Goal: Transaction & Acquisition: Purchase product/service

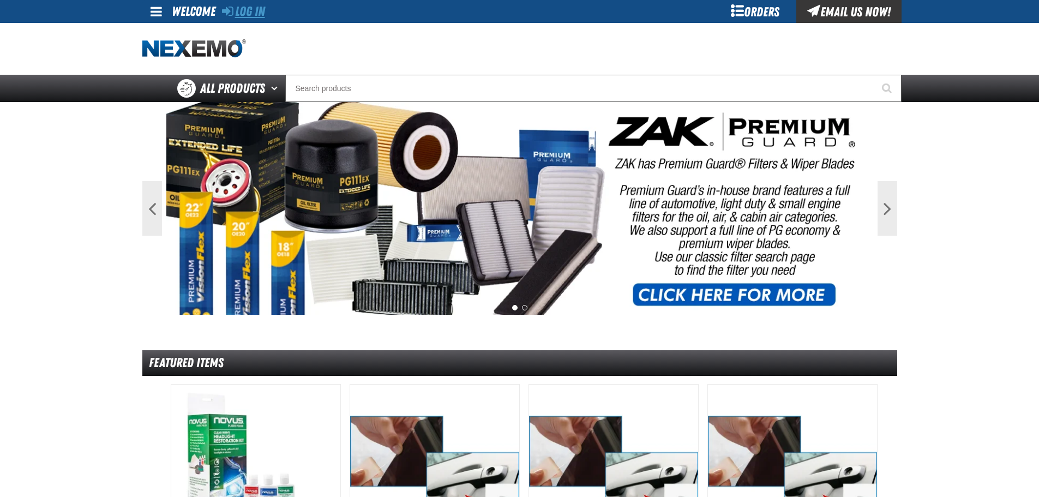
click at [244, 15] on link "Log In" at bounding box center [243, 11] width 43 height 15
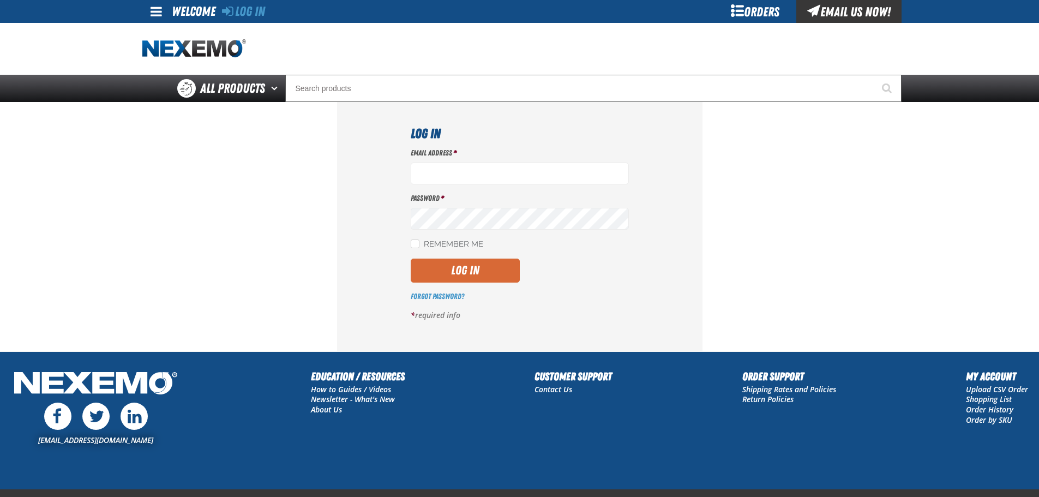
type input "[EMAIL_ADDRESS][DOMAIN_NAME]"
click at [464, 268] on button "Log In" at bounding box center [465, 270] width 109 height 24
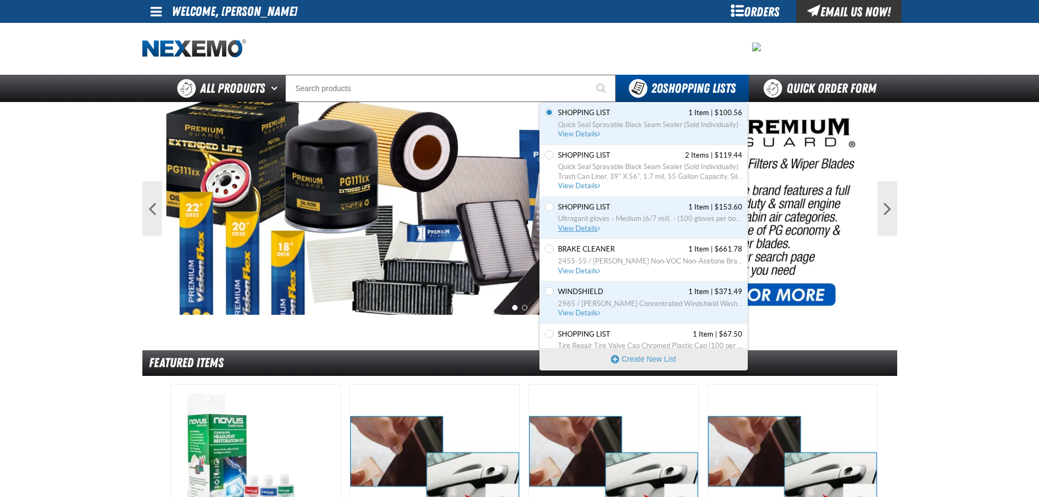
click at [584, 208] on span "Shopping list" at bounding box center [584, 207] width 52 height 10
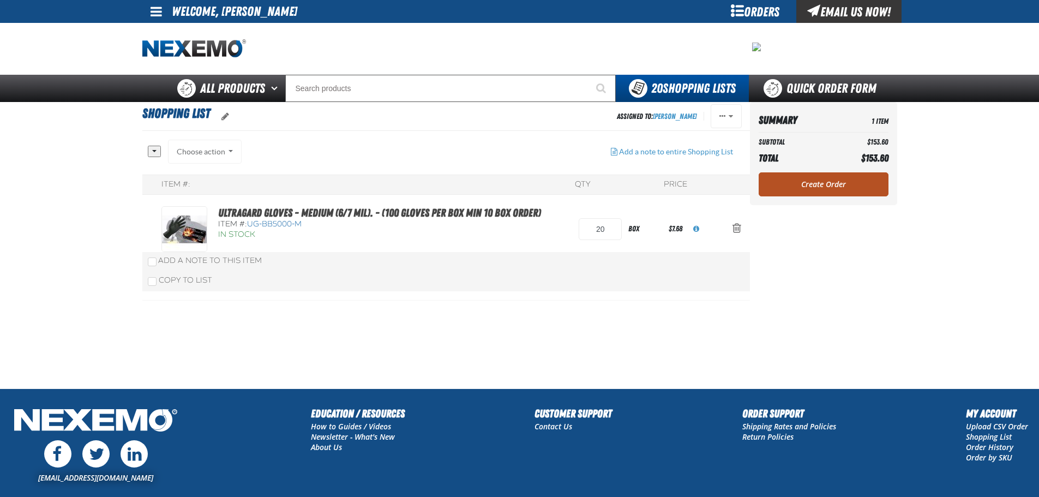
click at [832, 181] on link "Create Order" at bounding box center [823, 184] width 130 height 24
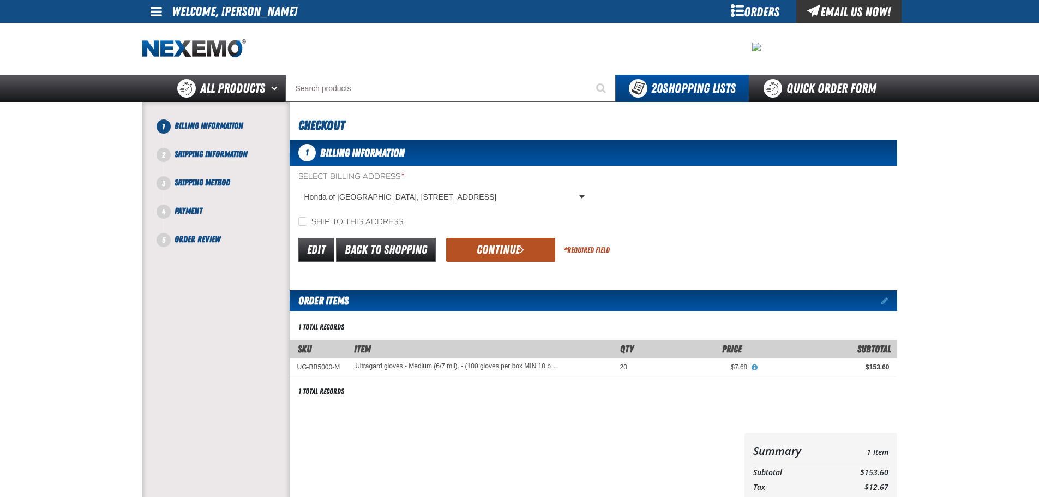
click at [508, 249] on button "Continue" at bounding box center [500, 250] width 109 height 24
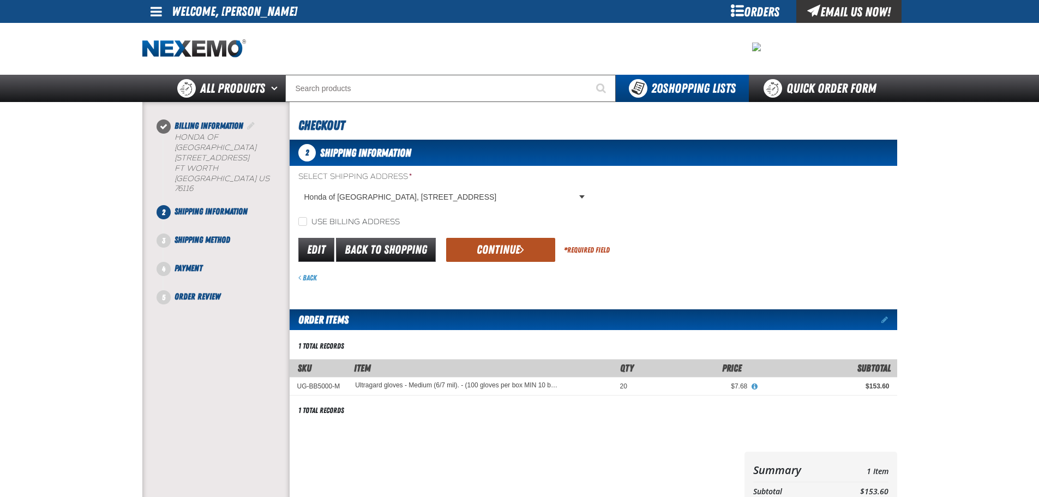
click at [530, 249] on button "Continue" at bounding box center [500, 250] width 109 height 24
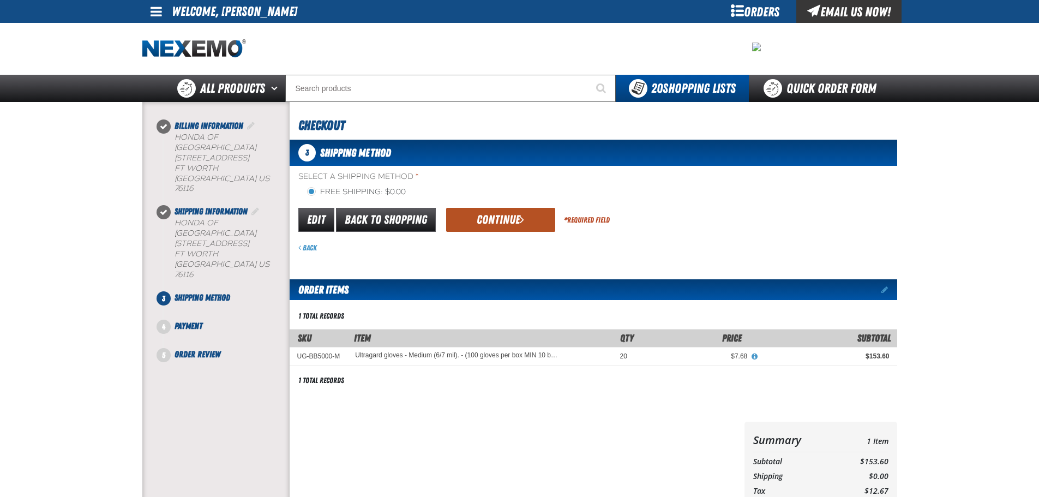
click at [496, 221] on button "Continue" at bounding box center [500, 220] width 109 height 24
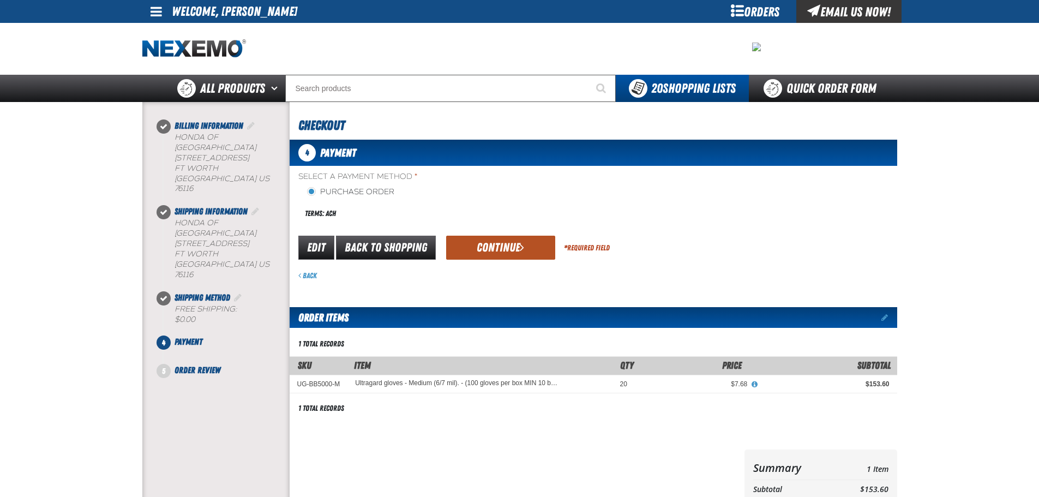
click at [499, 237] on button "Continue" at bounding box center [500, 248] width 109 height 24
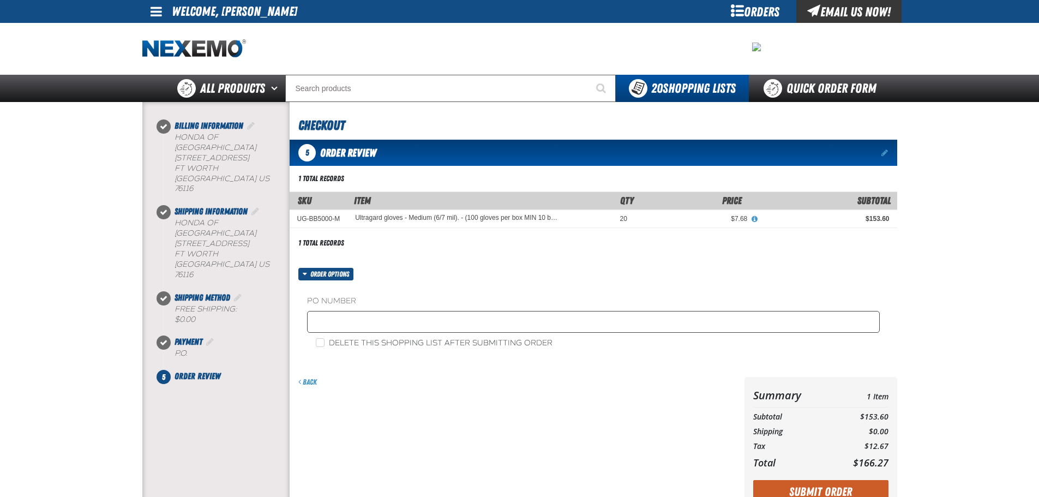
click at [442, 313] on fieldset "PO Number" at bounding box center [593, 315] width 572 height 41
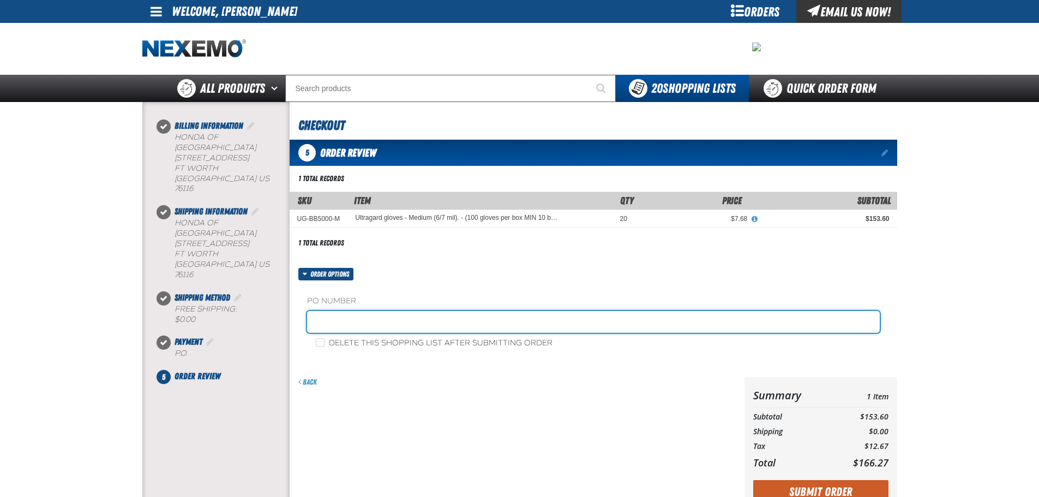
click at [443, 316] on input "text" at bounding box center [593, 322] width 572 height 22
type input "09-03-2025"
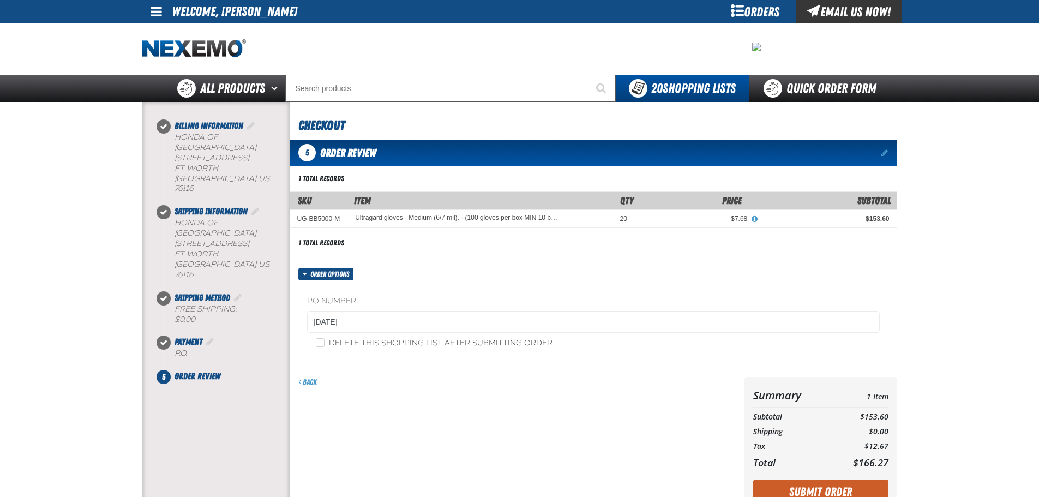
drag, startPoint x: 547, startPoint y: 435, endPoint x: 560, endPoint y: 417, distance: 23.0
click at [548, 430] on div "Back" at bounding box center [515, 445] width 450 height 136
click at [830, 491] on button "Submit Order" at bounding box center [820, 492] width 135 height 24
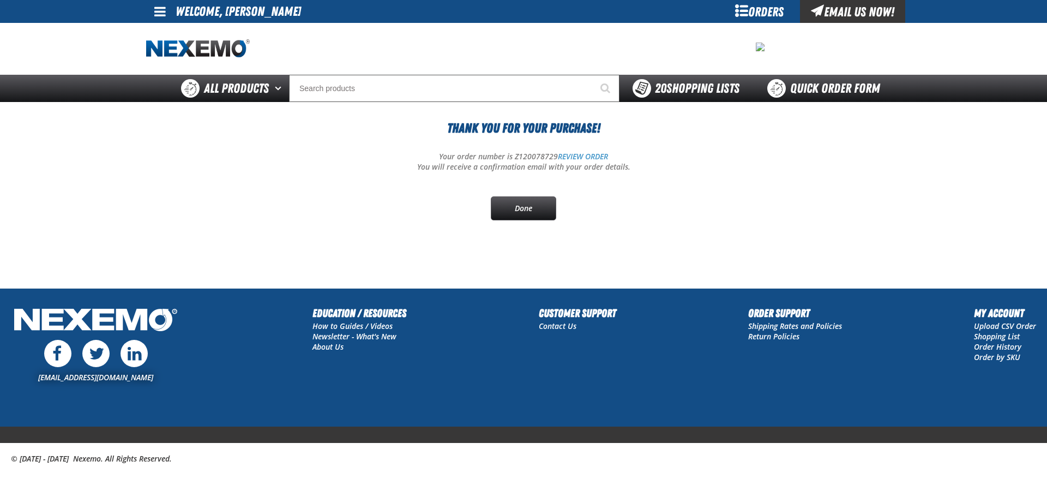
click at [676, 87] on span "20 Shopping Lists" at bounding box center [697, 88] width 85 height 15
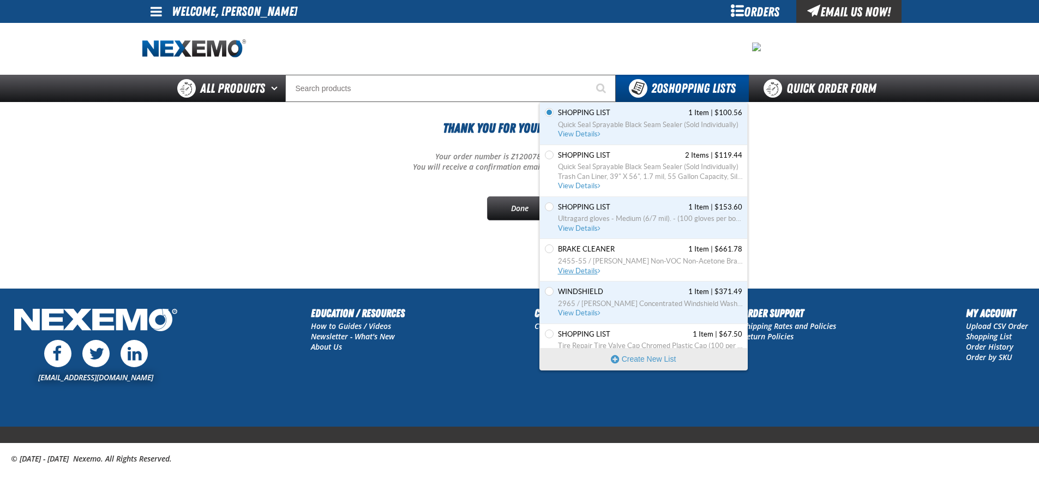
click at [626, 263] on span "2455-55 / [PERSON_NAME] Non-VOC Non-Acetone Brake Cleaner (For DFW customers ON…" at bounding box center [650, 261] width 184 height 10
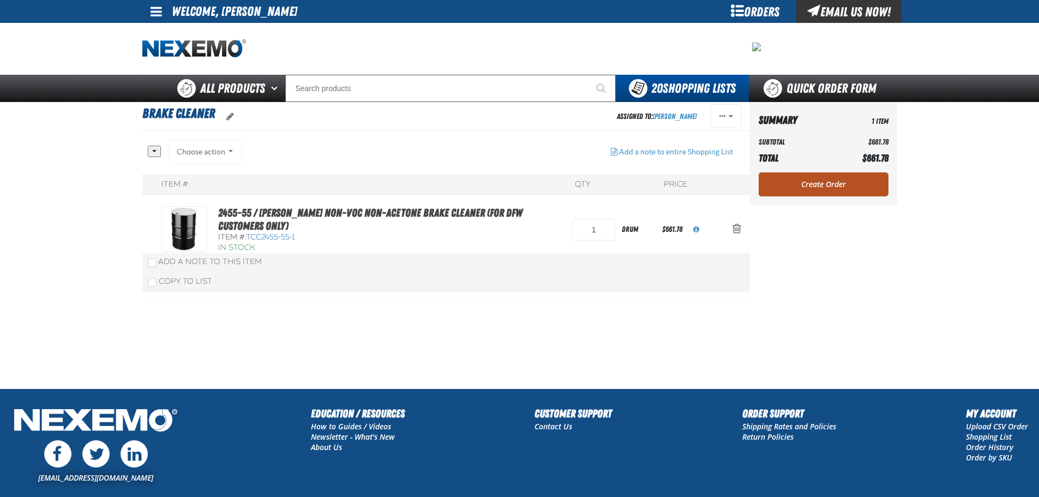
click at [800, 191] on link "Create Order" at bounding box center [823, 184] width 130 height 24
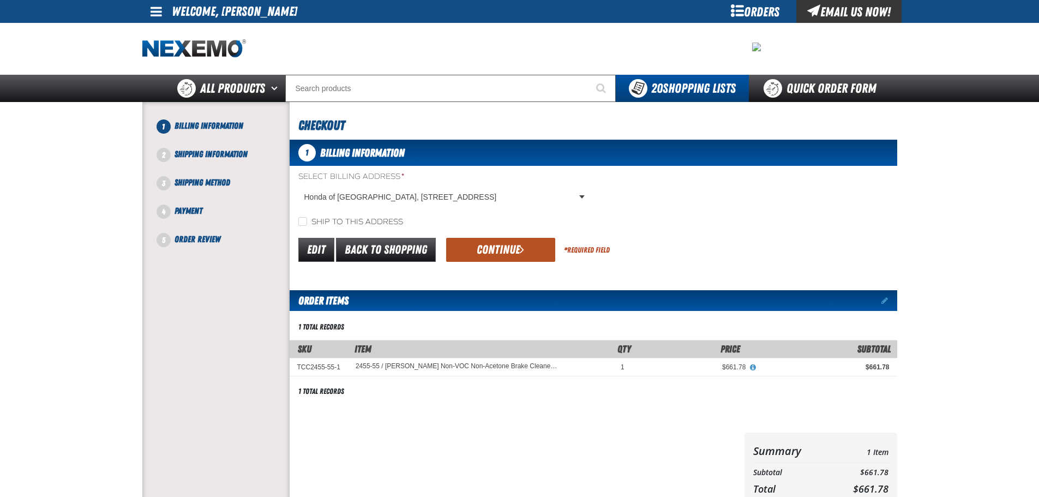
click at [512, 255] on button "Continue" at bounding box center [500, 250] width 109 height 24
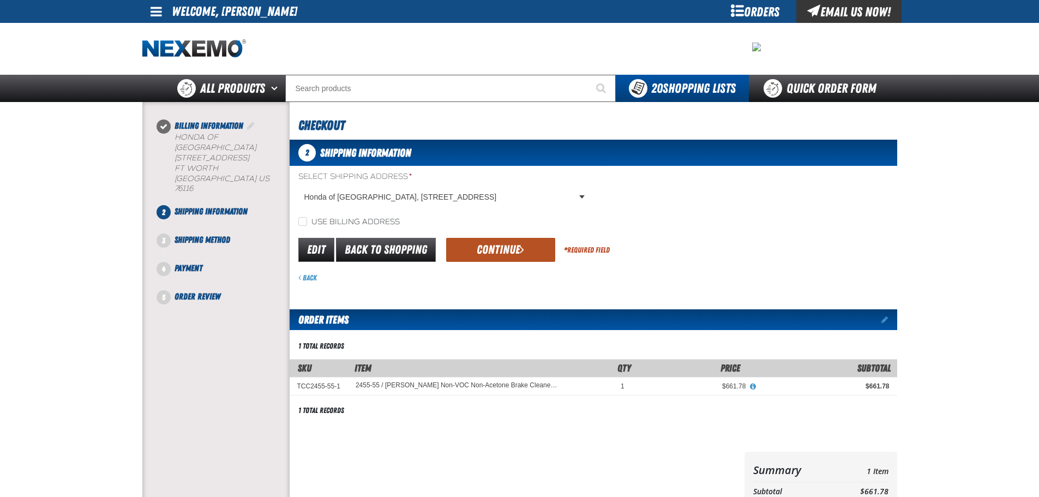
click at [502, 252] on button "Continue" at bounding box center [500, 250] width 109 height 24
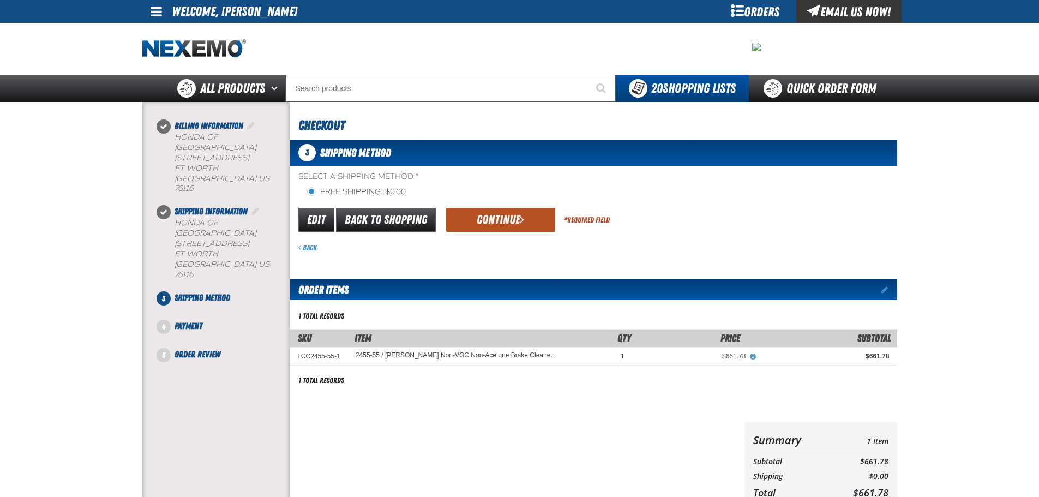
click at [508, 223] on button "Continue" at bounding box center [500, 220] width 109 height 24
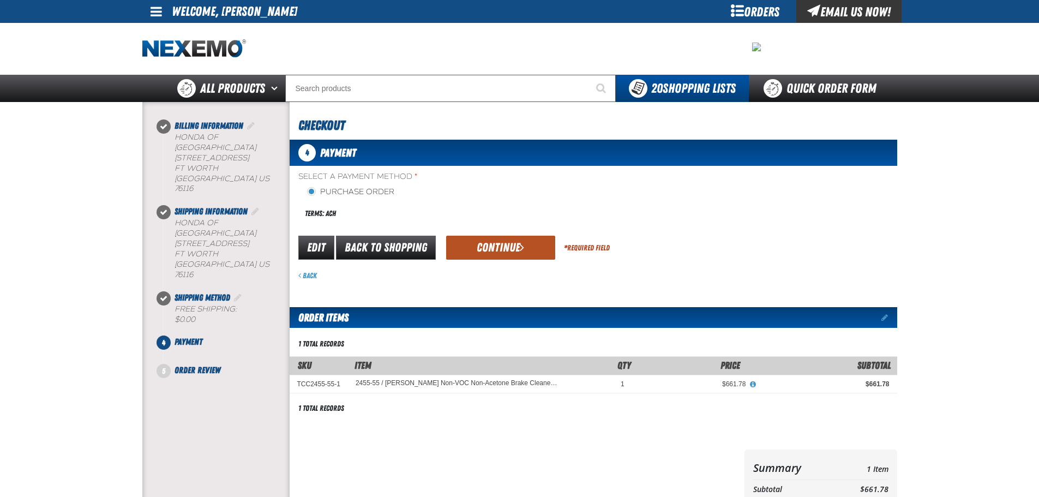
click at [503, 254] on button "Continue" at bounding box center [500, 248] width 109 height 24
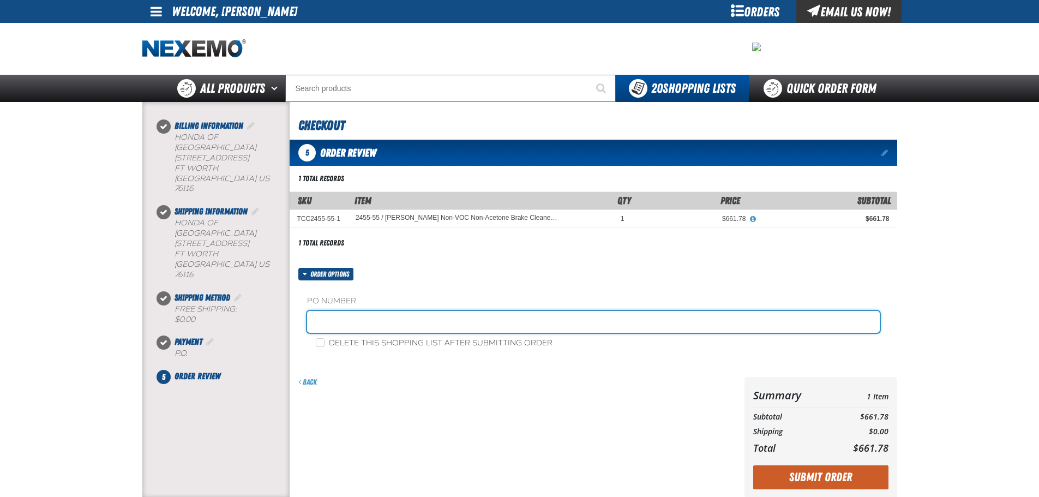
click at [413, 322] on input "text" at bounding box center [593, 322] width 572 height 22
type input "[DATE]"
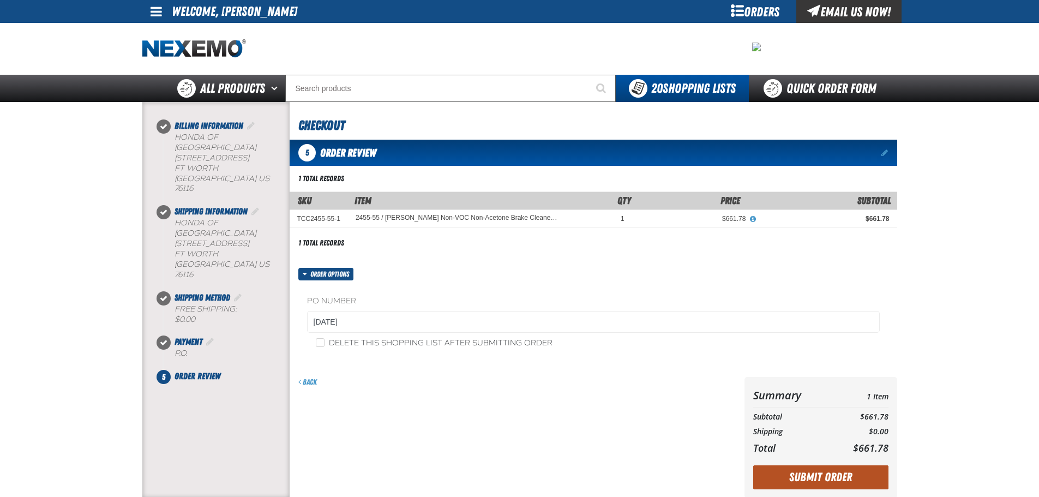
click at [852, 473] on button "Submit Order" at bounding box center [820, 477] width 135 height 24
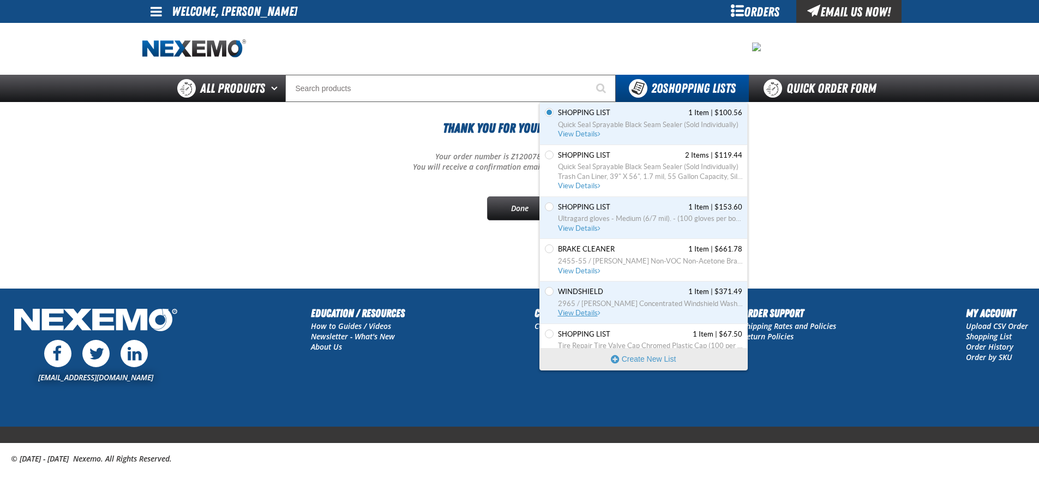
click at [664, 303] on span "2965 / [PERSON_NAME] Concentrated Windshield Wash 55gal (For DFW customers ONLY)" at bounding box center [650, 304] width 184 height 10
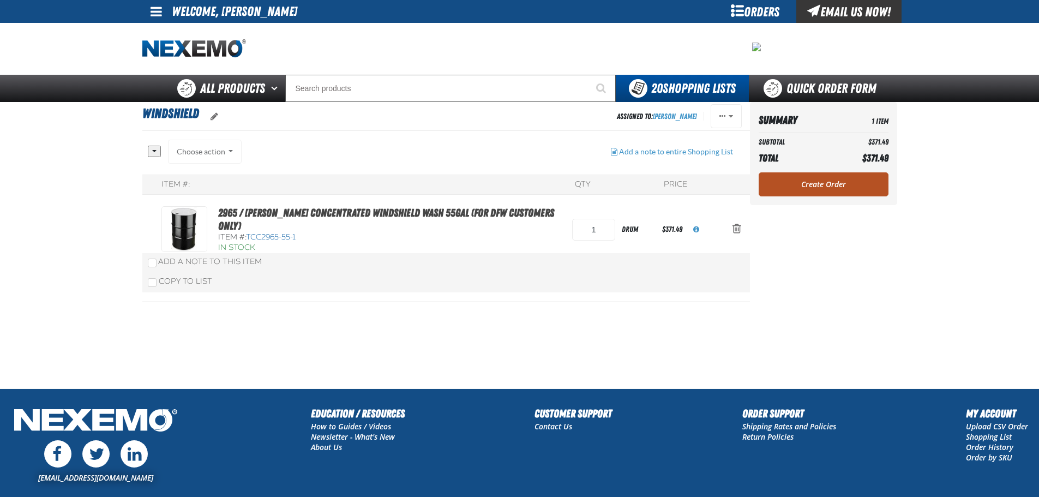
click at [815, 189] on link "Create Order" at bounding box center [823, 184] width 130 height 24
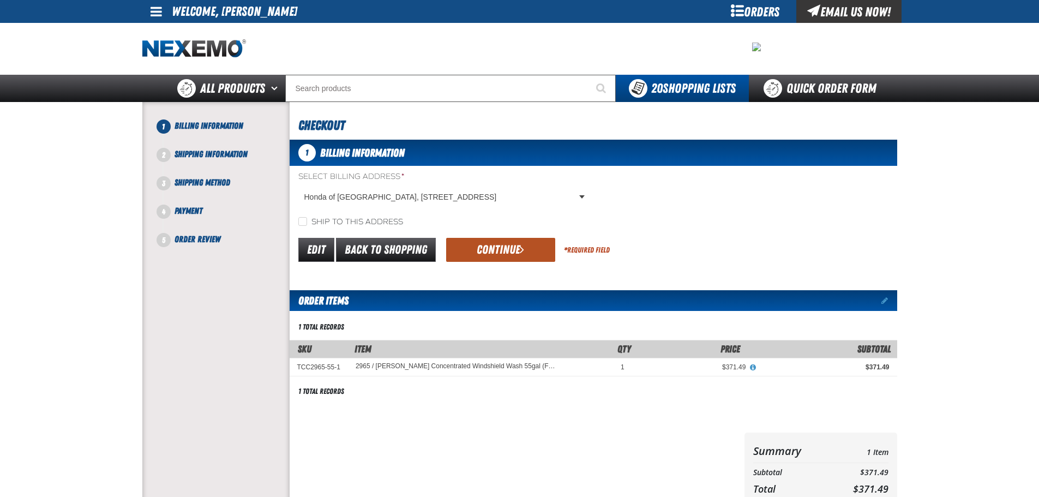
click at [468, 252] on button "Continue" at bounding box center [500, 250] width 109 height 24
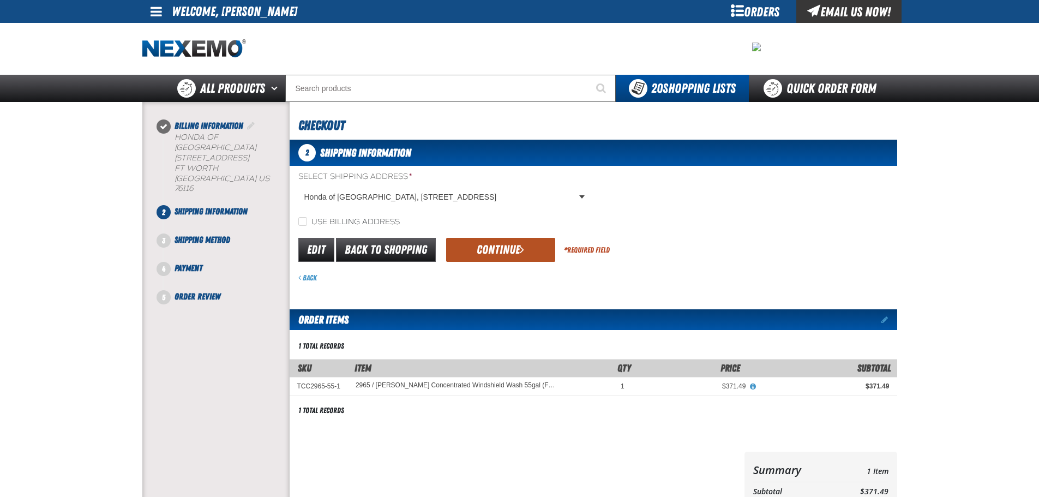
click at [500, 244] on button "Continue" at bounding box center [500, 250] width 109 height 24
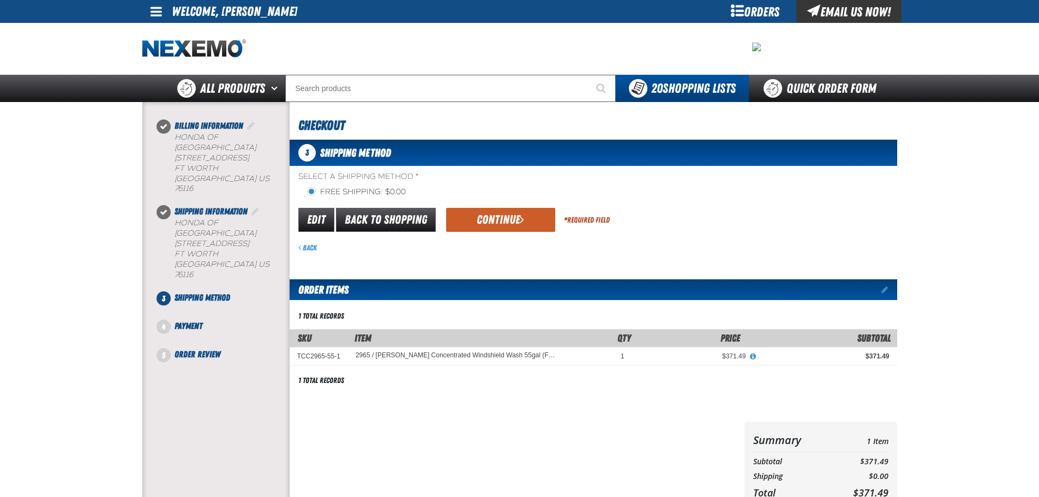
click at [514, 219] on button "Continue" at bounding box center [500, 220] width 109 height 24
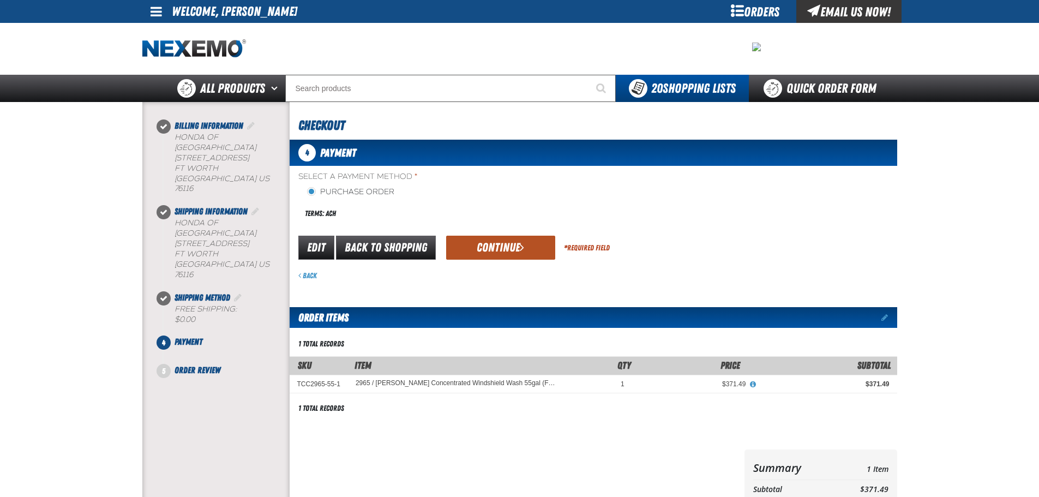
click at [496, 245] on button "Continue" at bounding box center [500, 248] width 109 height 24
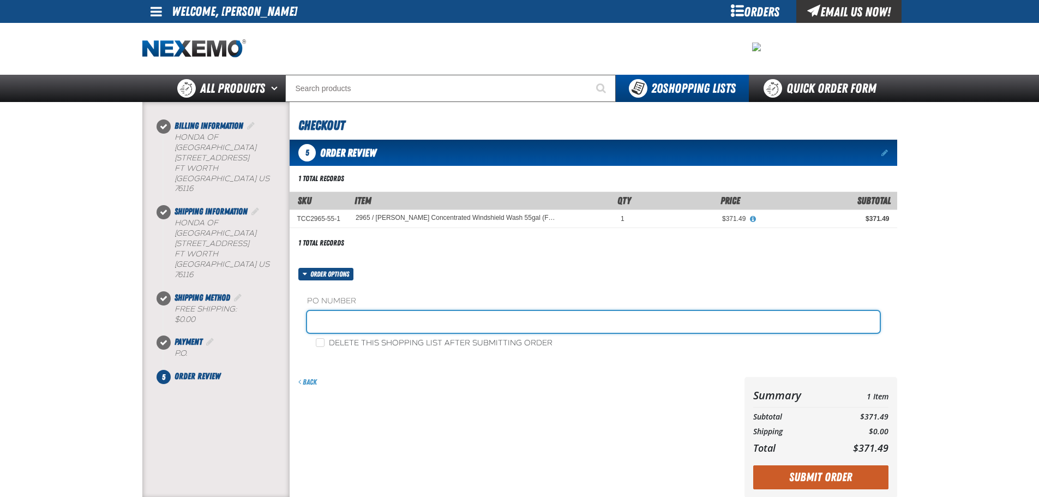
click at [476, 324] on input "text" at bounding box center [593, 322] width 572 height 22
type input "[DATE]"
click at [753, 465] on button "Submit Order" at bounding box center [820, 477] width 135 height 24
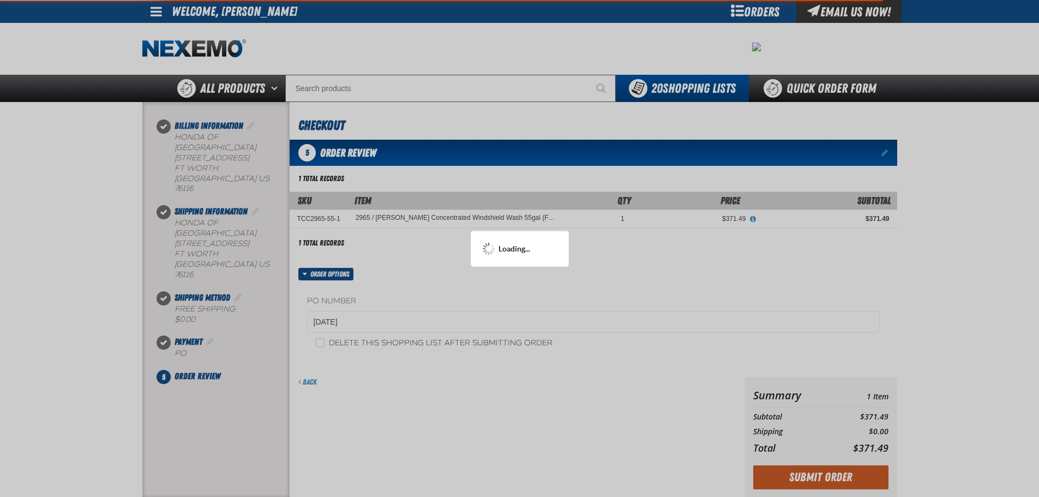
click at [663, 418] on div at bounding box center [519, 248] width 1039 height 497
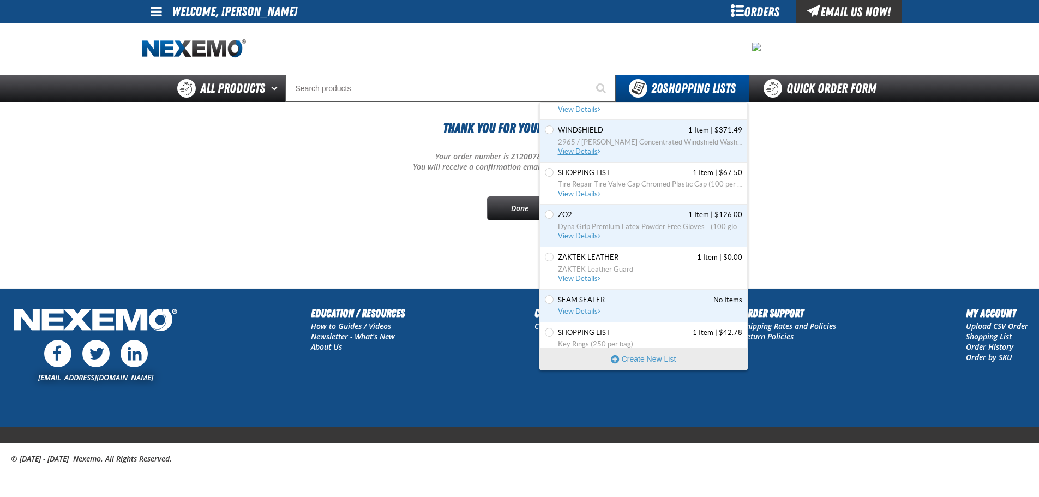
scroll to position [164, 0]
click at [646, 227] on span "Dyna Grip Premium Latex Powder Free Gloves - (100 gloves per box MIN 10 box ord…" at bounding box center [650, 225] width 184 height 10
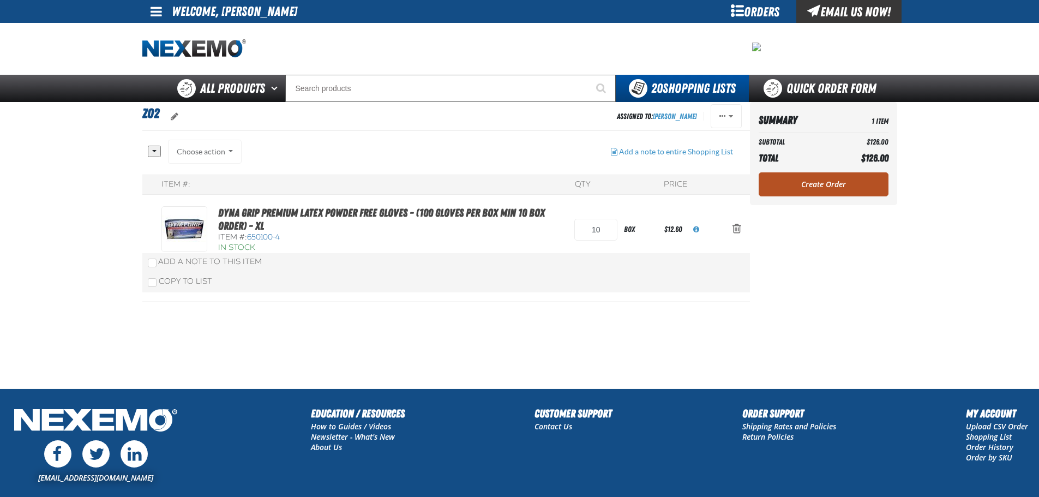
click at [835, 178] on link "Create Order" at bounding box center [823, 184] width 130 height 24
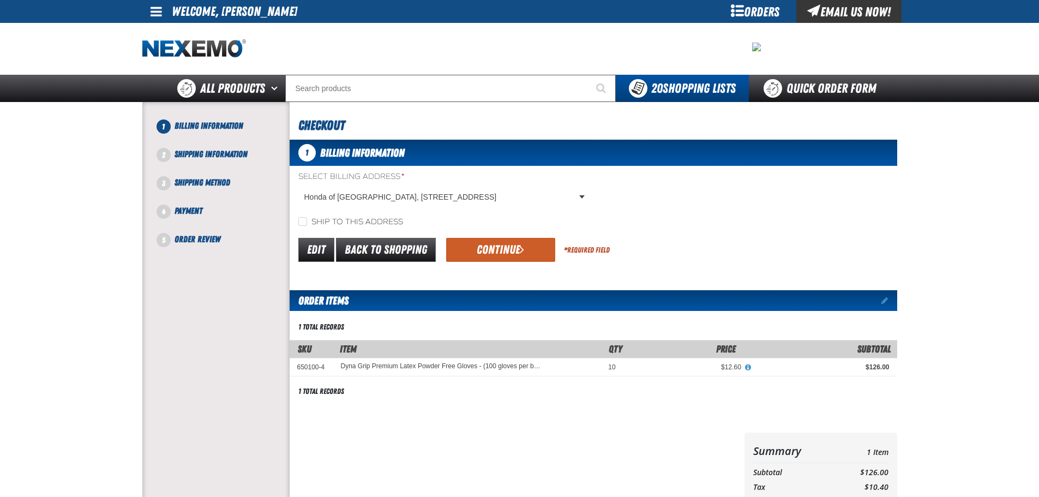
click at [500, 234] on form "Select Billing Address * Honda of Fort Worth, 3400 West Loop 820 South, FT WORT…" at bounding box center [593, 217] width 607 height 93
click at [504, 244] on button "Continue" at bounding box center [500, 250] width 109 height 24
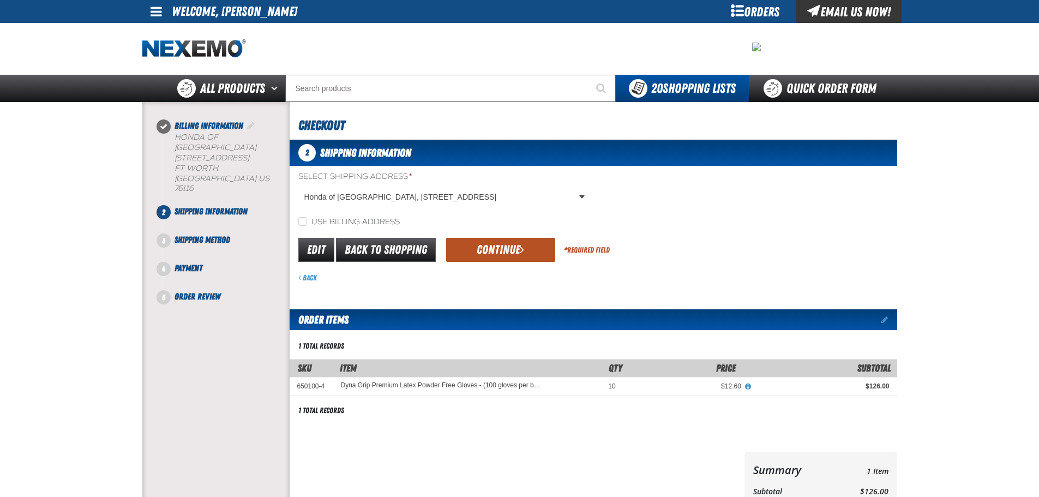
click at [527, 257] on button "Continue" at bounding box center [500, 250] width 109 height 24
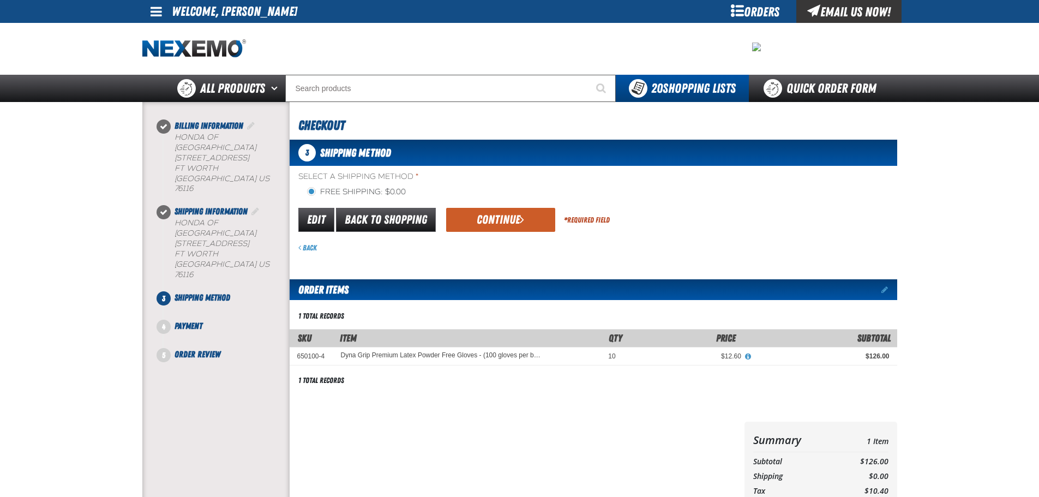
click at [498, 206] on div "Edit Back to Shopping Continue * Required Field" at bounding box center [593, 220] width 607 height 28
click at [498, 212] on button "Continue" at bounding box center [500, 220] width 109 height 24
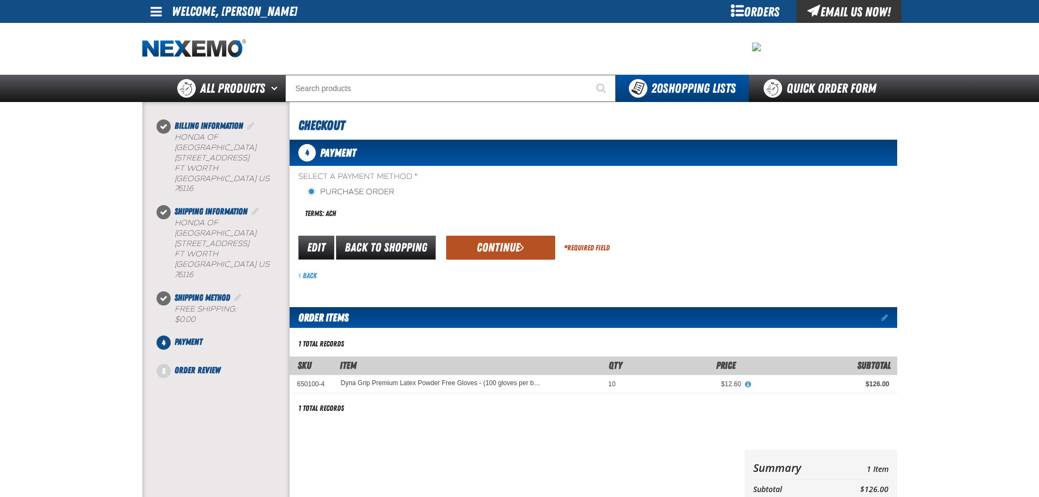
click at [509, 248] on button "Continue" at bounding box center [500, 248] width 109 height 24
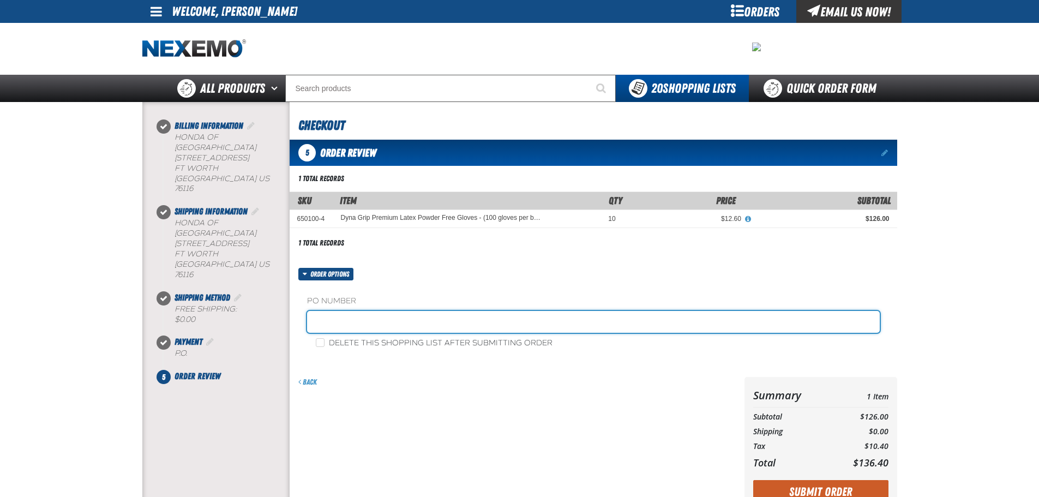
click at [472, 329] on input "text" at bounding box center [593, 322] width 572 height 22
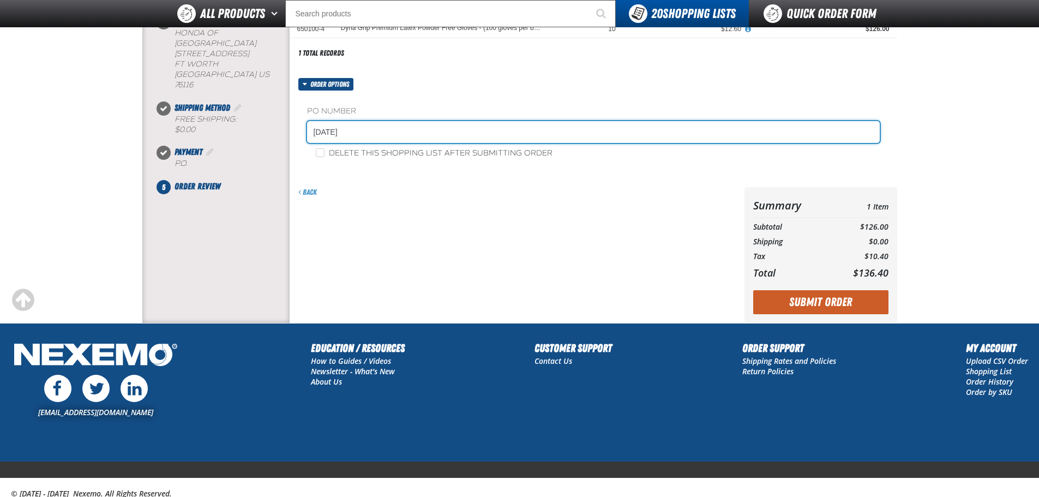
scroll to position [164, 0]
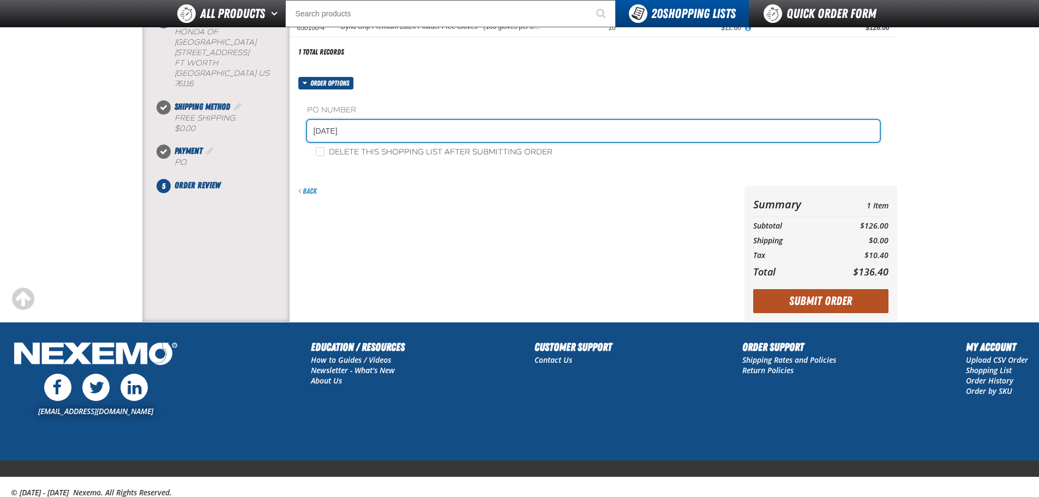
type input "09-03-2025"
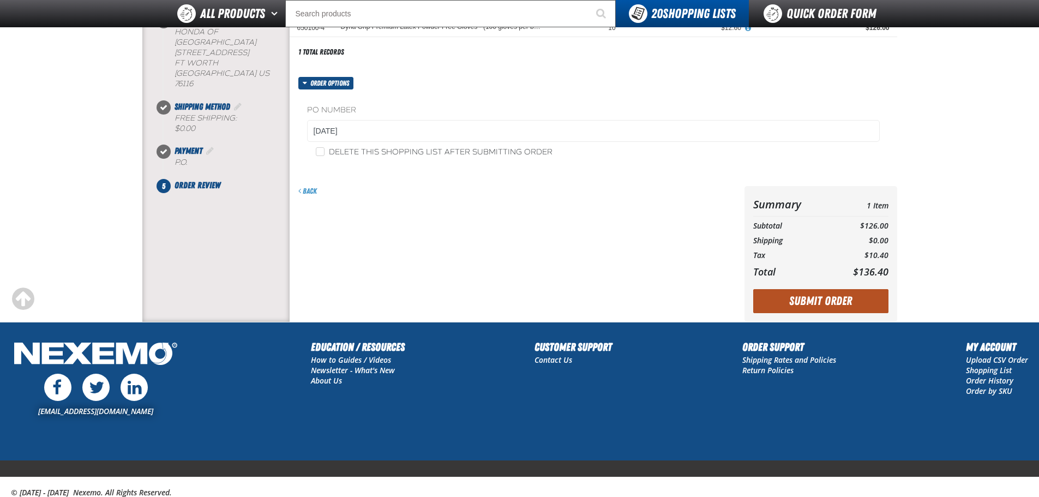
click at [782, 311] on button "Submit Order" at bounding box center [820, 301] width 135 height 24
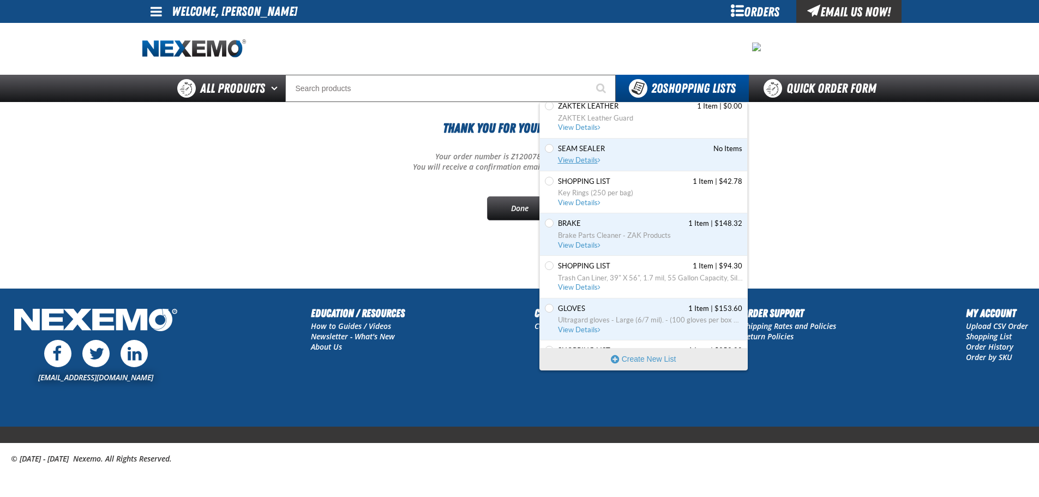
scroll to position [327, 0]
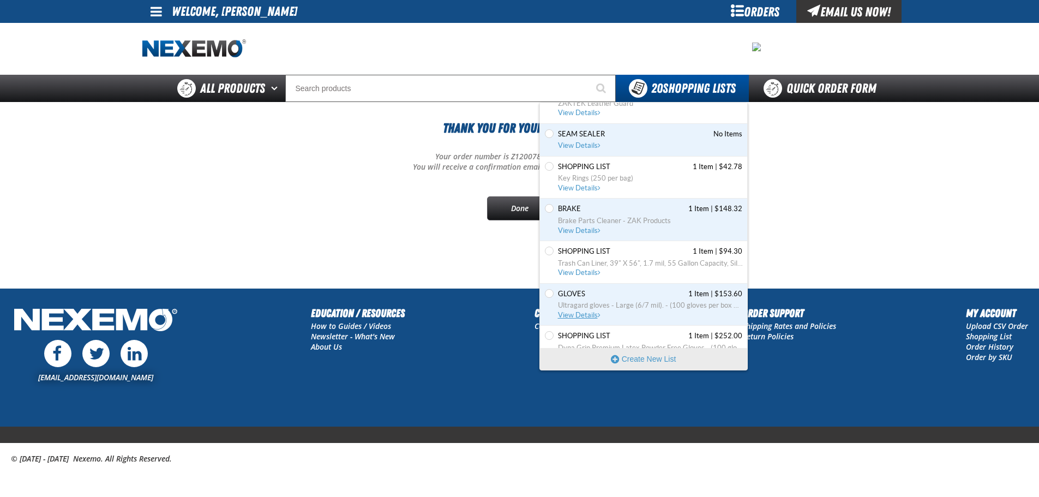
click at [620, 309] on span "Ultragard gloves - Large (6/7 mil). - (100 gloves per box MIN 10 box order)" at bounding box center [650, 305] width 184 height 10
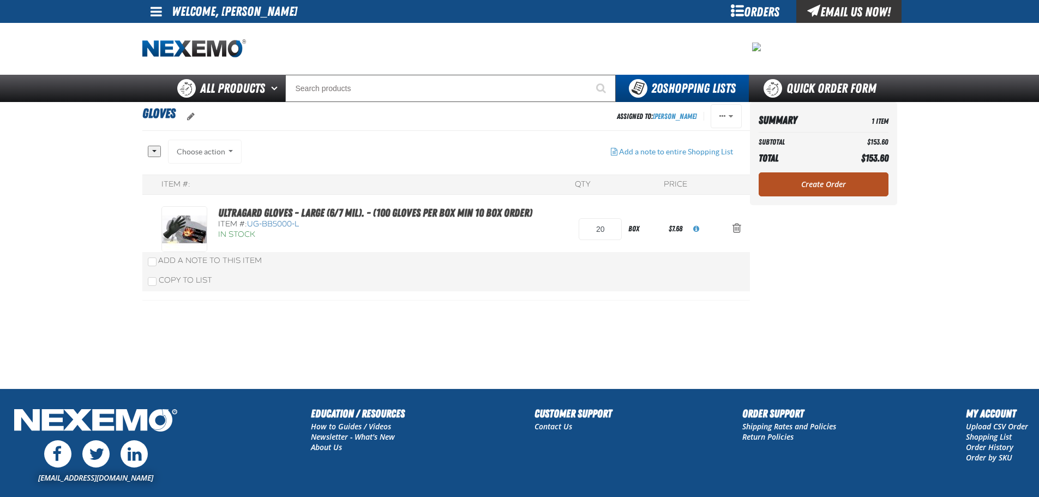
click at [841, 178] on link "Create Order" at bounding box center [823, 184] width 130 height 24
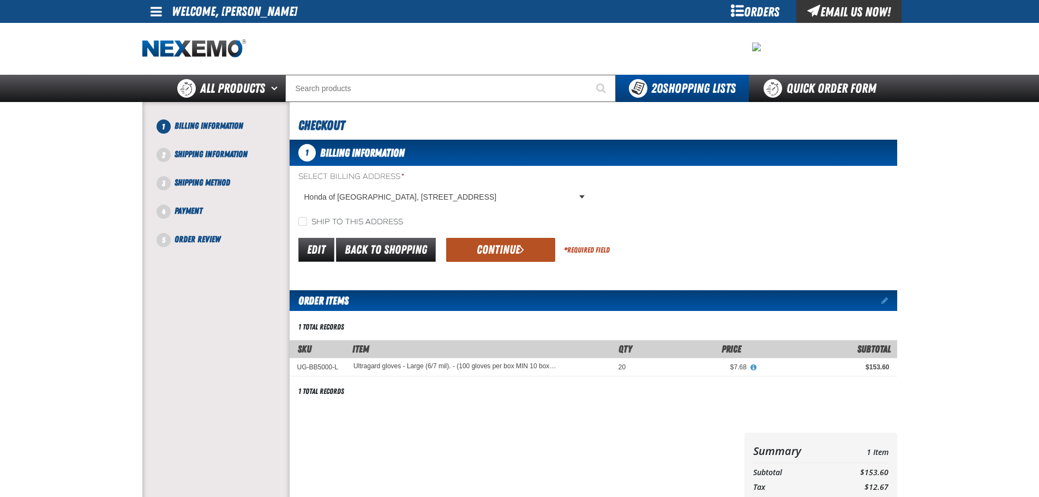
click at [524, 252] on button "Continue" at bounding box center [500, 250] width 109 height 24
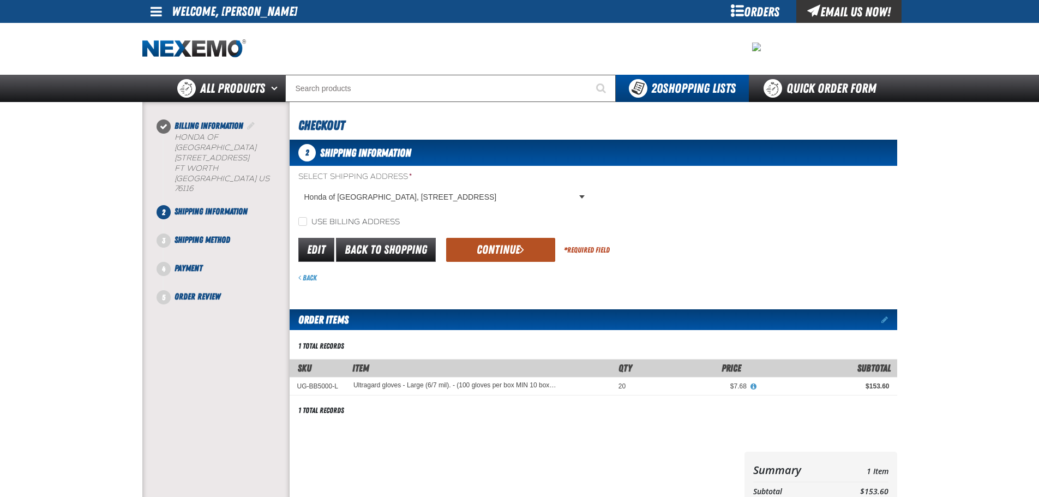
click at [521, 241] on button "Continue" at bounding box center [500, 250] width 109 height 24
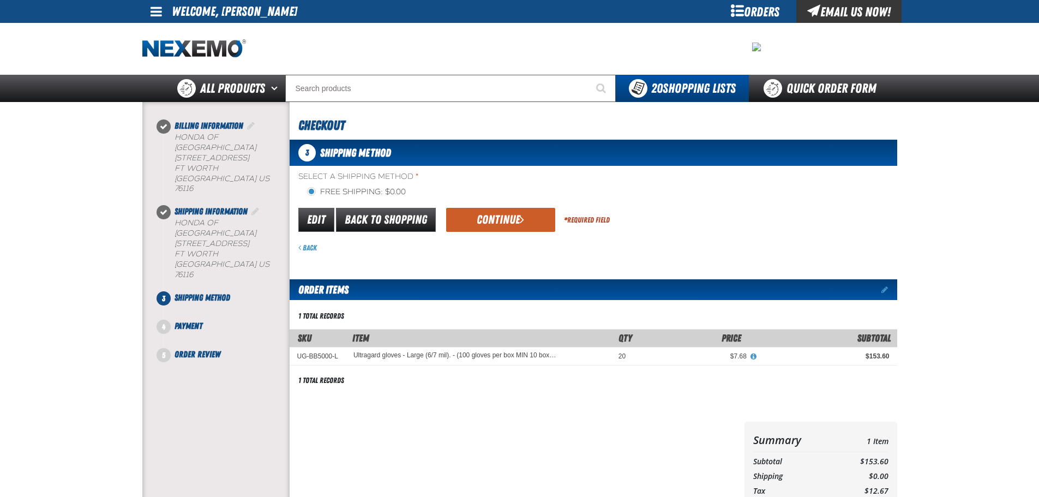
click at [501, 235] on form "flat_rate_2 primary Edit Back to Shopping Continue * Required Field Back" at bounding box center [593, 229] width 607 height 47
click at [506, 224] on button "Continue" at bounding box center [500, 220] width 109 height 24
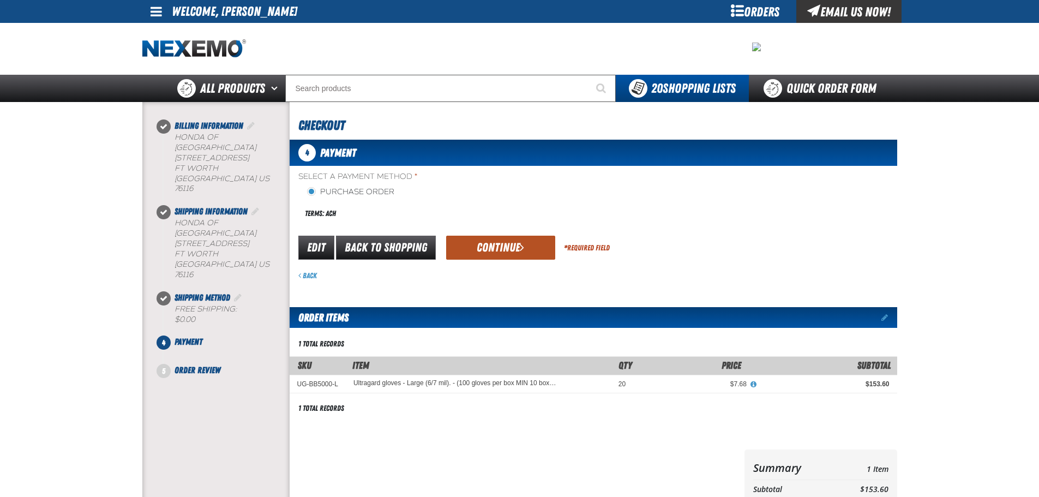
click at [510, 248] on button "Continue" at bounding box center [500, 248] width 109 height 24
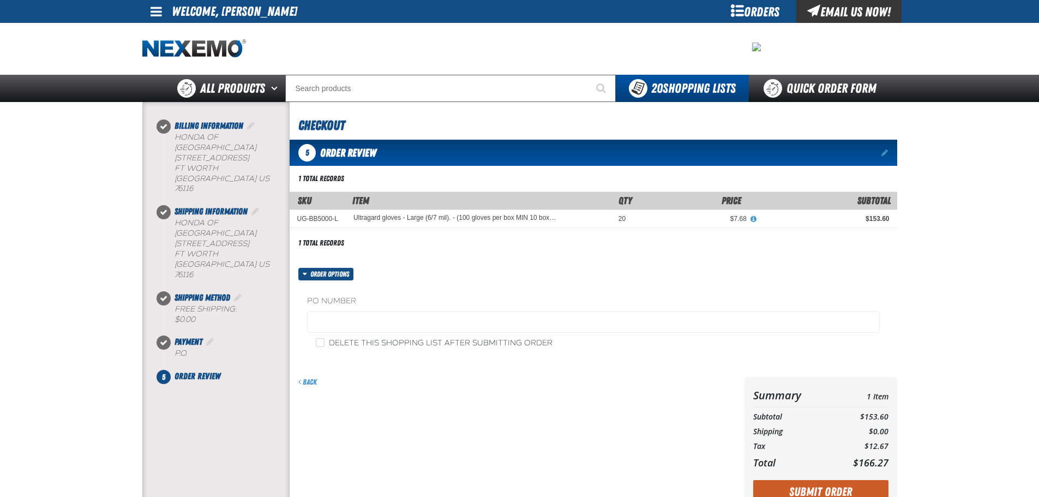
drag, startPoint x: 878, startPoint y: 250, endPoint x: 867, endPoint y: 249, distance: 10.9
click at [878, 250] on div at bounding box center [763, 243] width 268 height 15
